Goal: Task Accomplishment & Management: Manage account settings

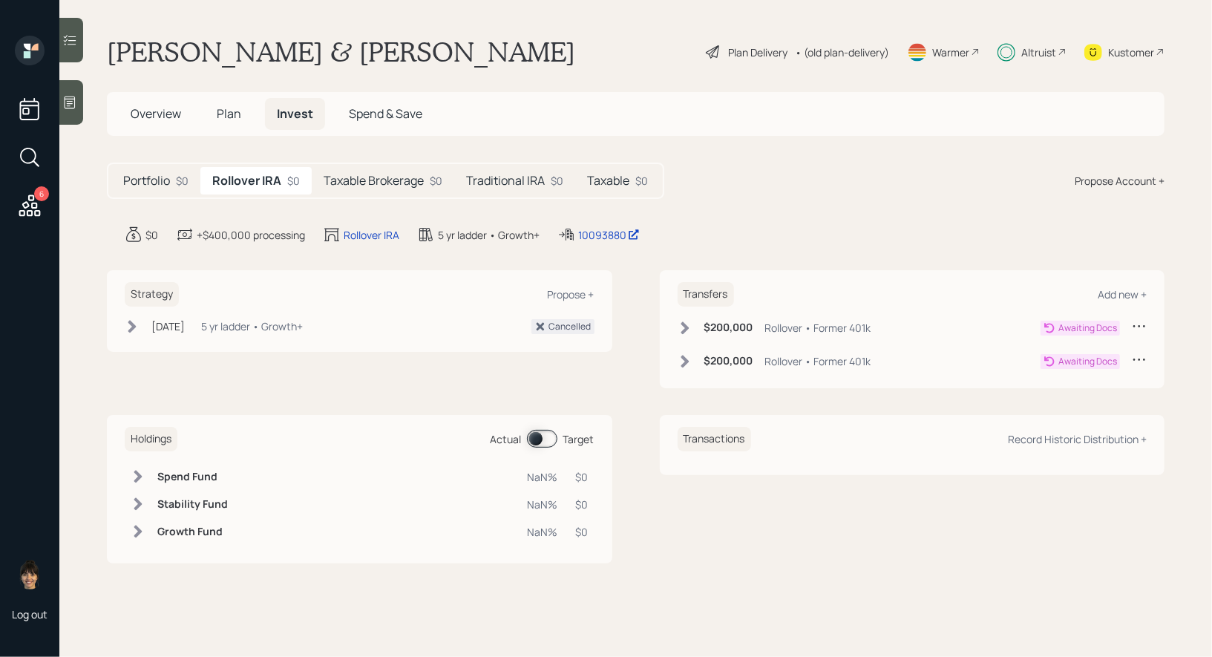
click at [1142, 324] on icon at bounding box center [1139, 325] width 15 height 15
click at [1091, 368] on div "Cancel Transfer" at bounding box center [1093, 368] width 107 height 14
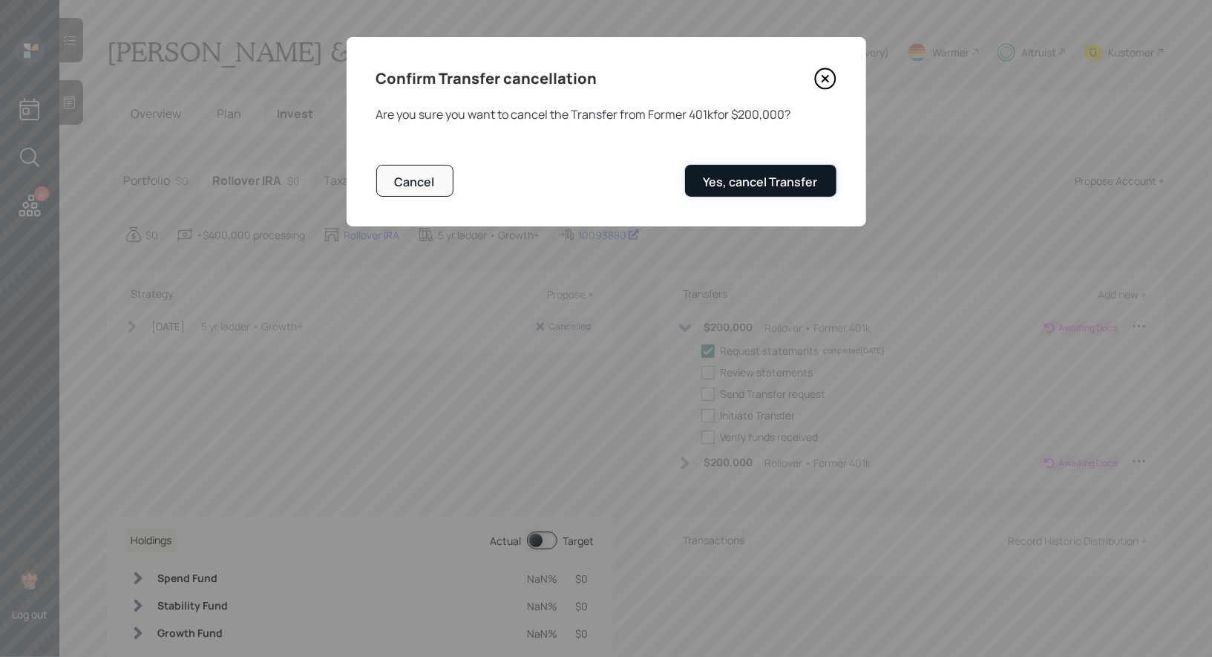
click at [779, 176] on div "Yes, cancel Transfer" at bounding box center [760, 182] width 114 height 16
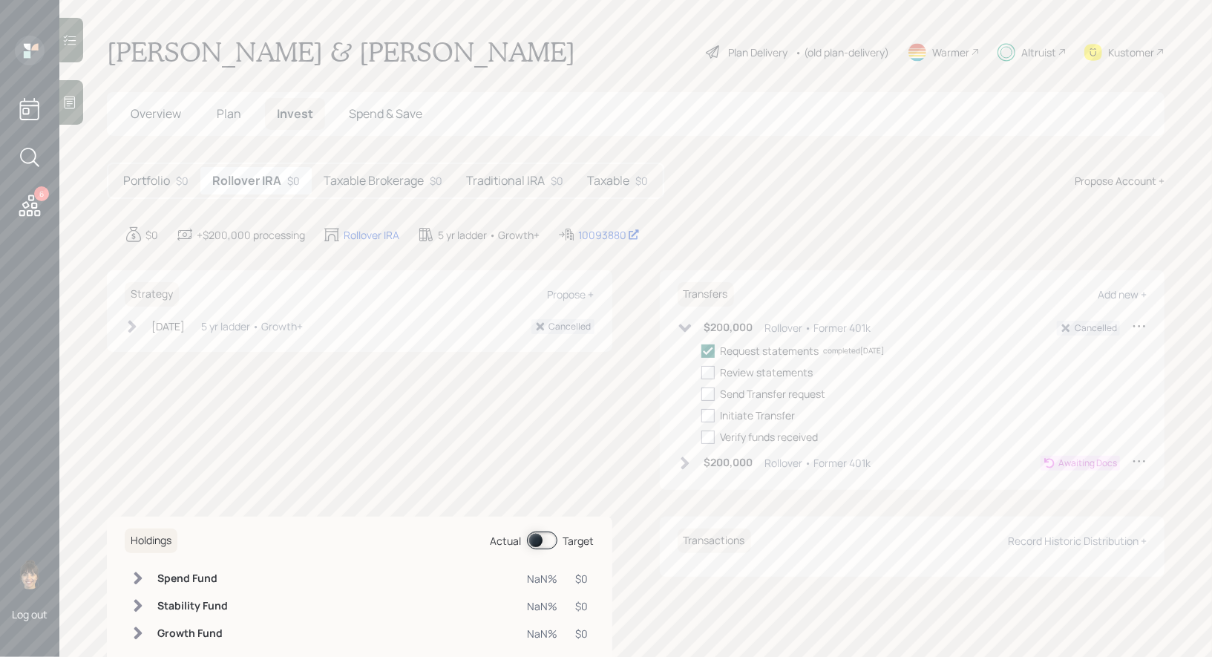
click at [1139, 462] on icon at bounding box center [1139, 460] width 15 height 15
click at [1068, 505] on div "Cancel Transfer" at bounding box center [1093, 503] width 107 height 14
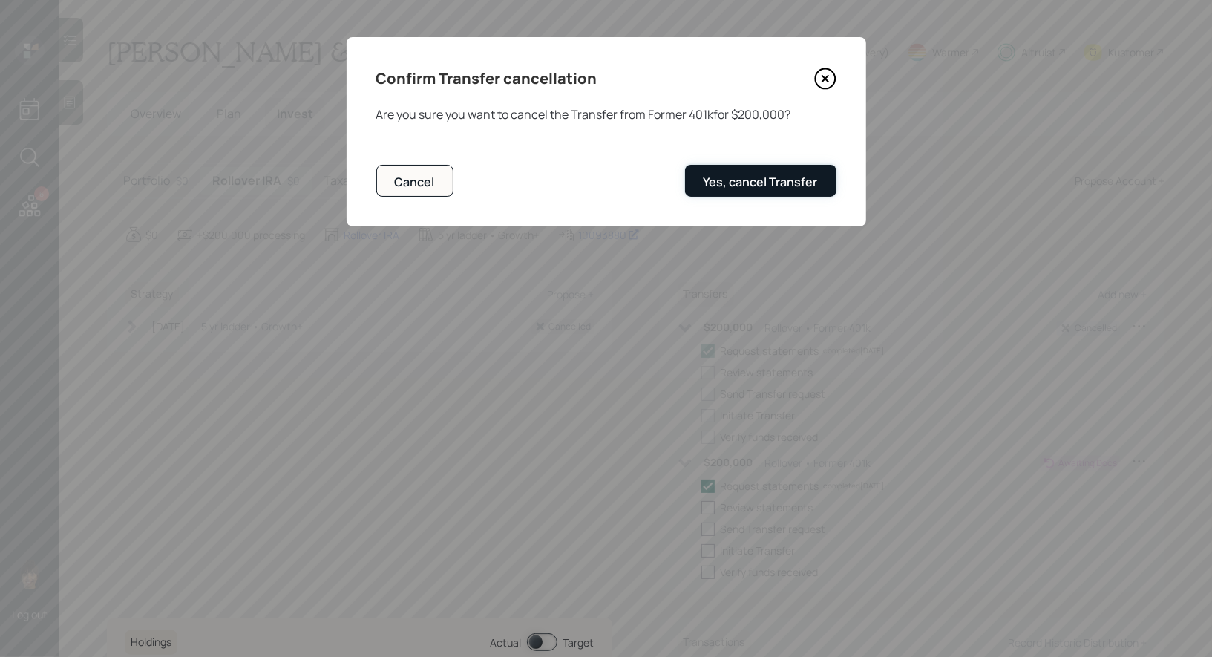
click at [744, 185] on div "Yes, cancel Transfer" at bounding box center [760, 182] width 114 height 16
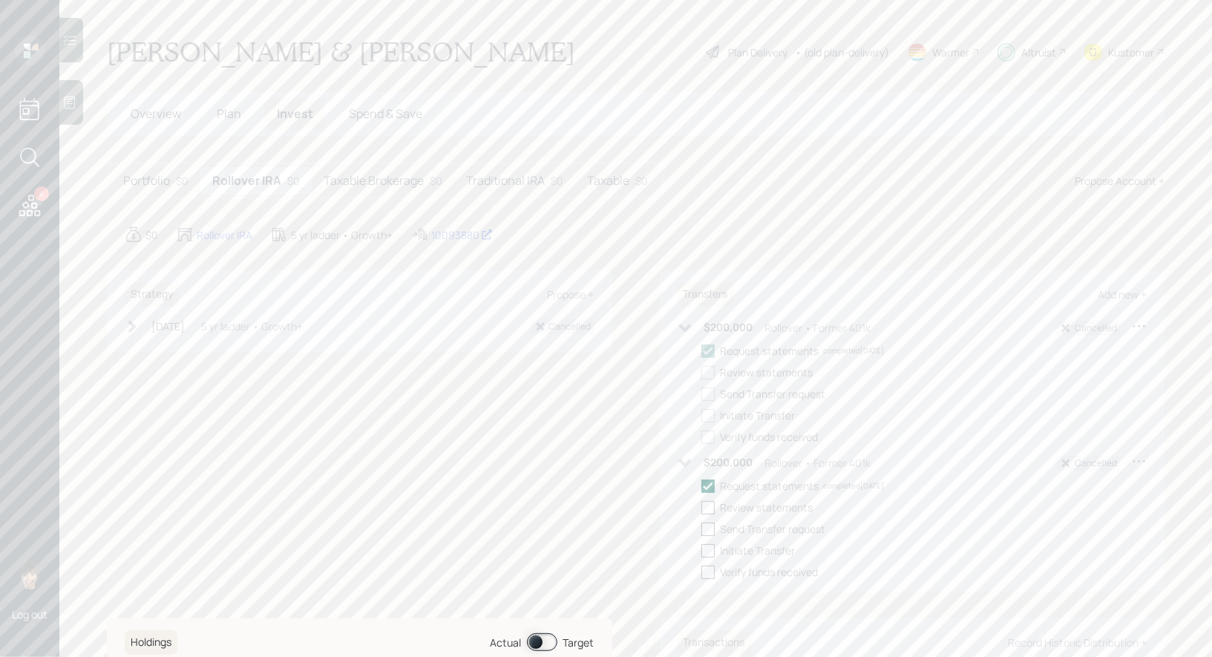
click at [339, 180] on h5 "Taxable Brokerage" at bounding box center [374, 181] width 100 height 14
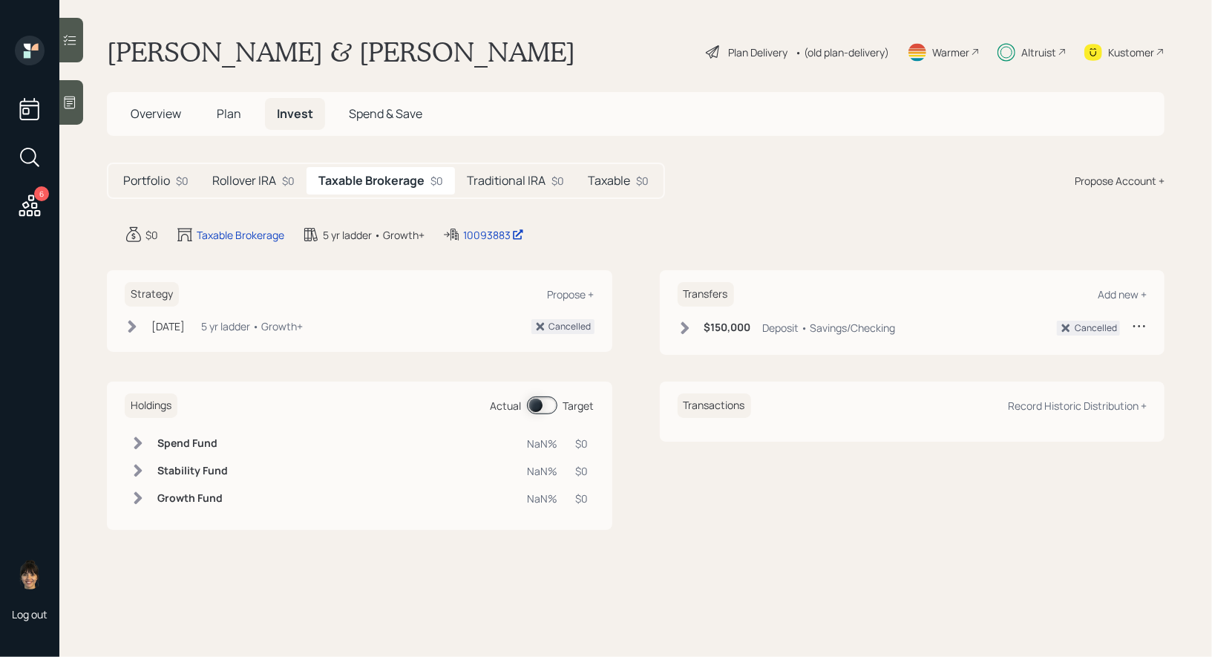
click at [488, 180] on h5 "Traditional IRA" at bounding box center [506, 181] width 79 height 14
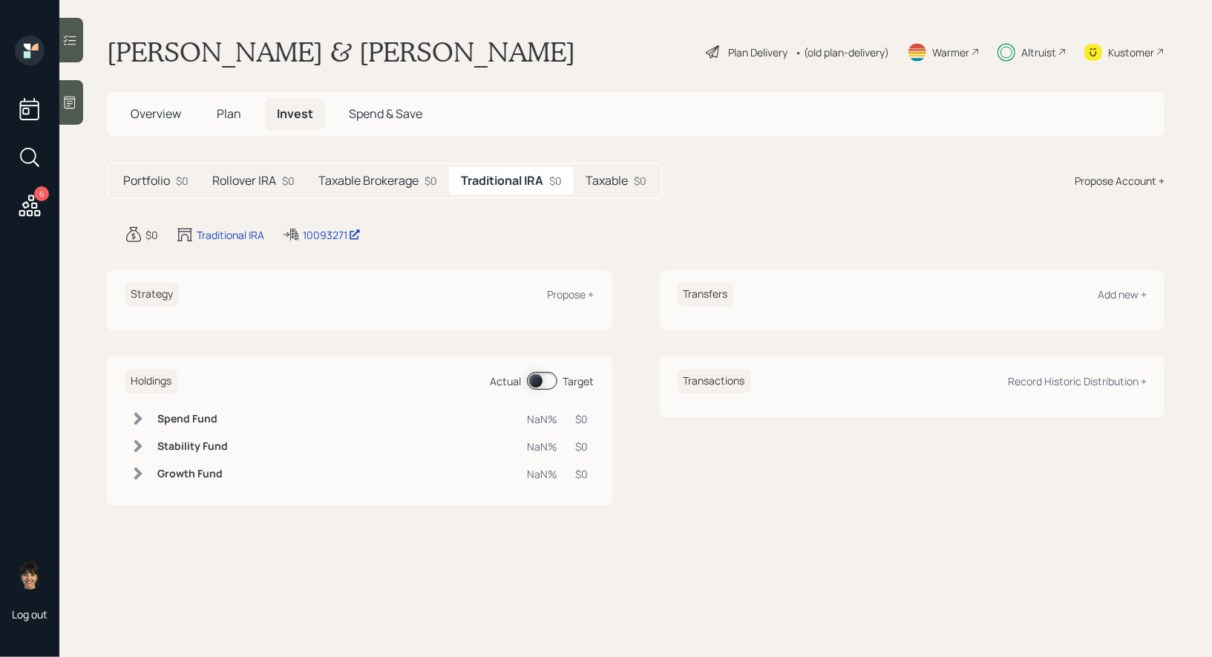
click at [614, 180] on h5 "Taxable" at bounding box center [606, 181] width 42 height 14
